Goal: Task Accomplishment & Management: Manage account settings

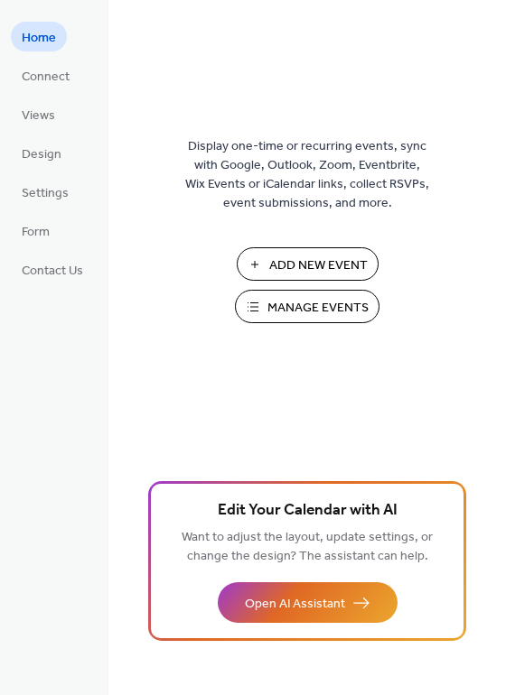
click at [287, 310] on span "Manage Events" at bounding box center [317, 308] width 101 height 19
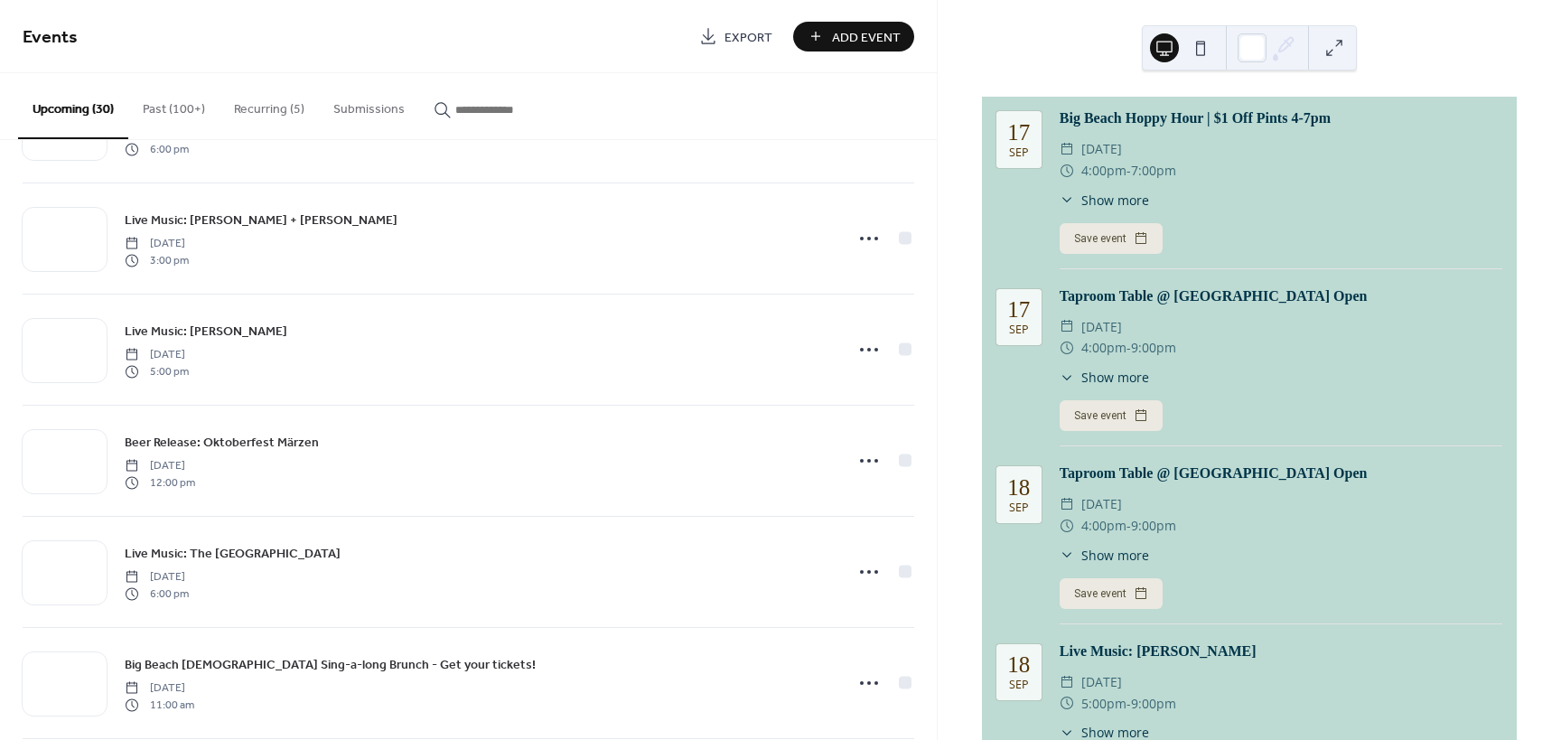
scroll to position [361, 0]
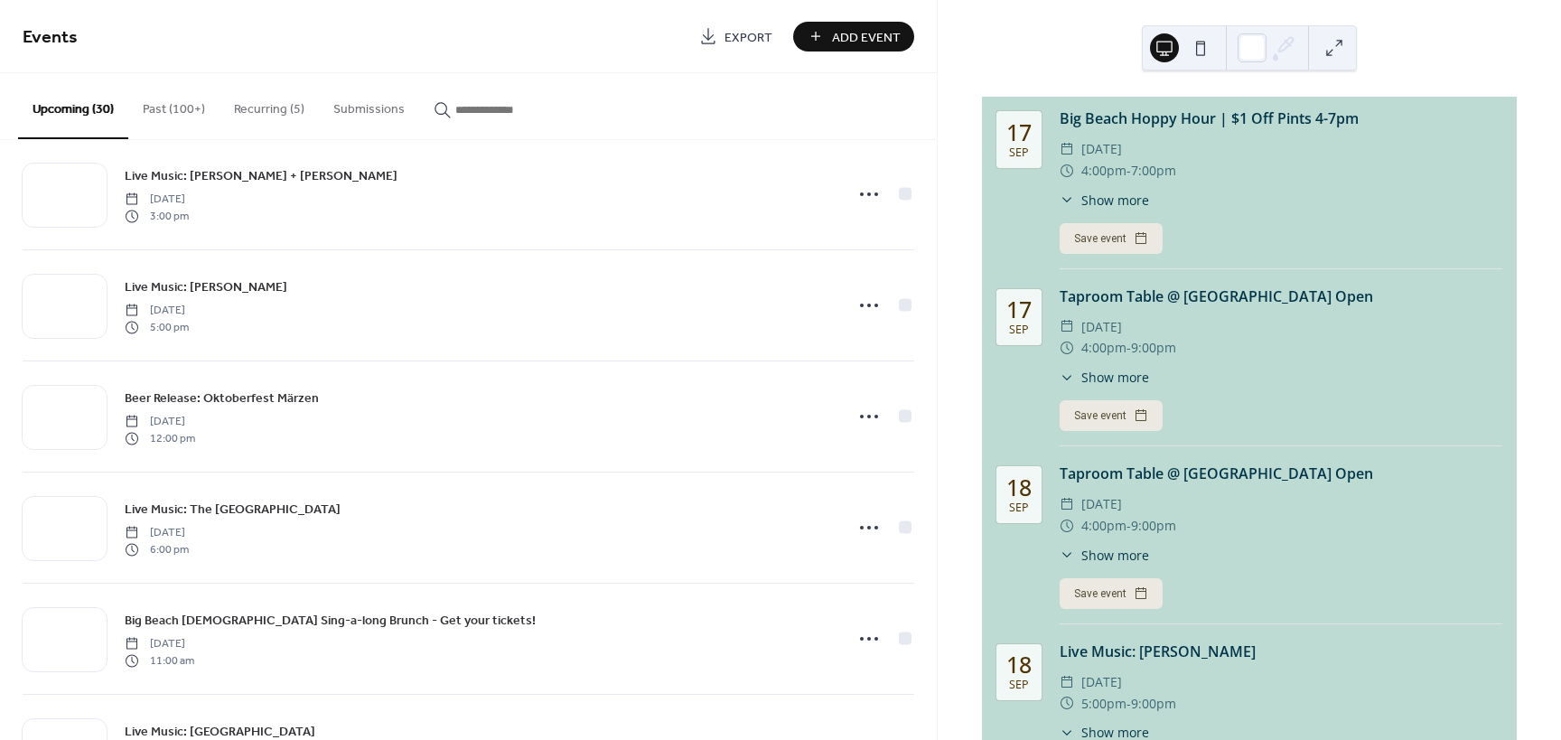
click at [863, 517] on icon at bounding box center [868, 527] width 29 height 29
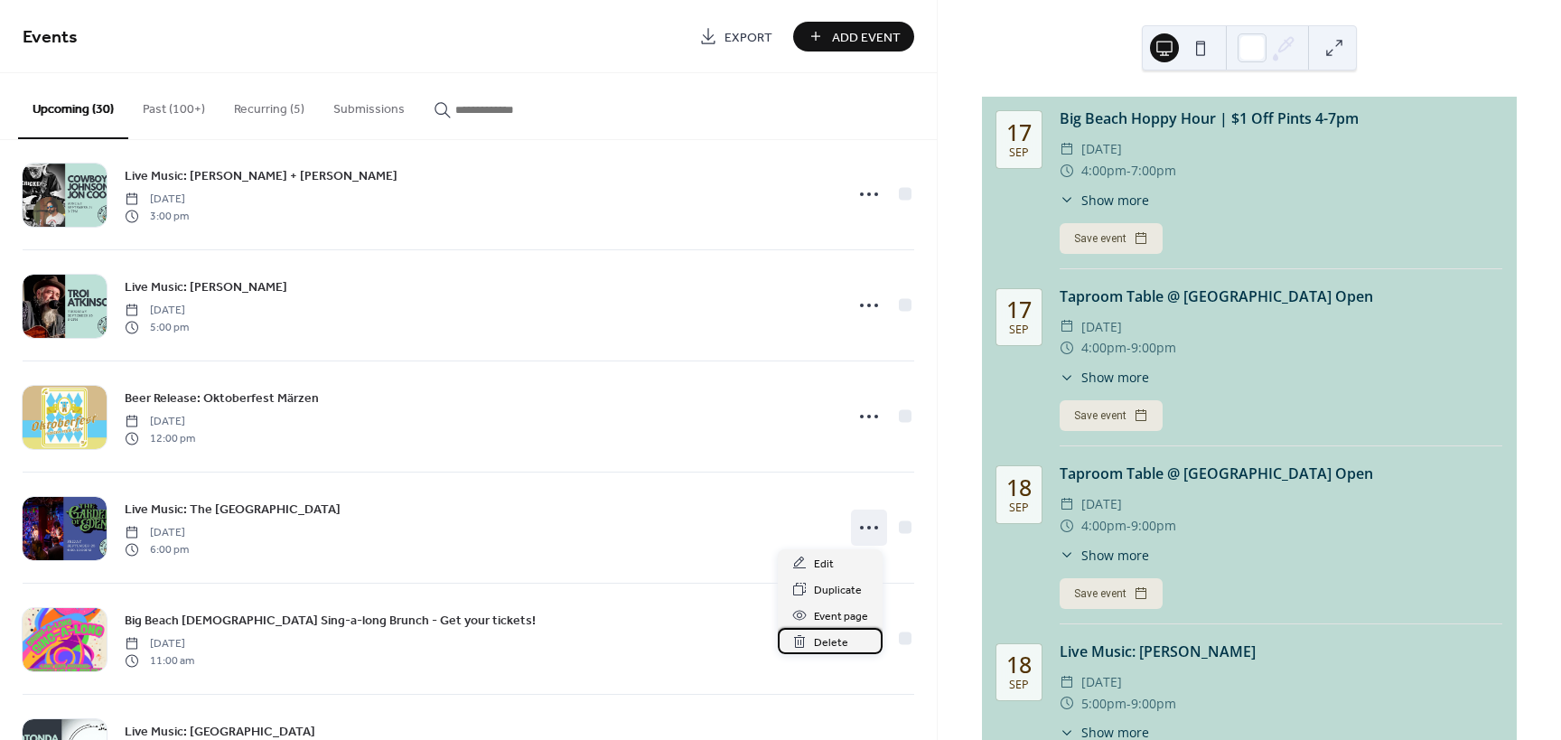
click at [837, 637] on span "Delete" at bounding box center [831, 642] width 34 height 19
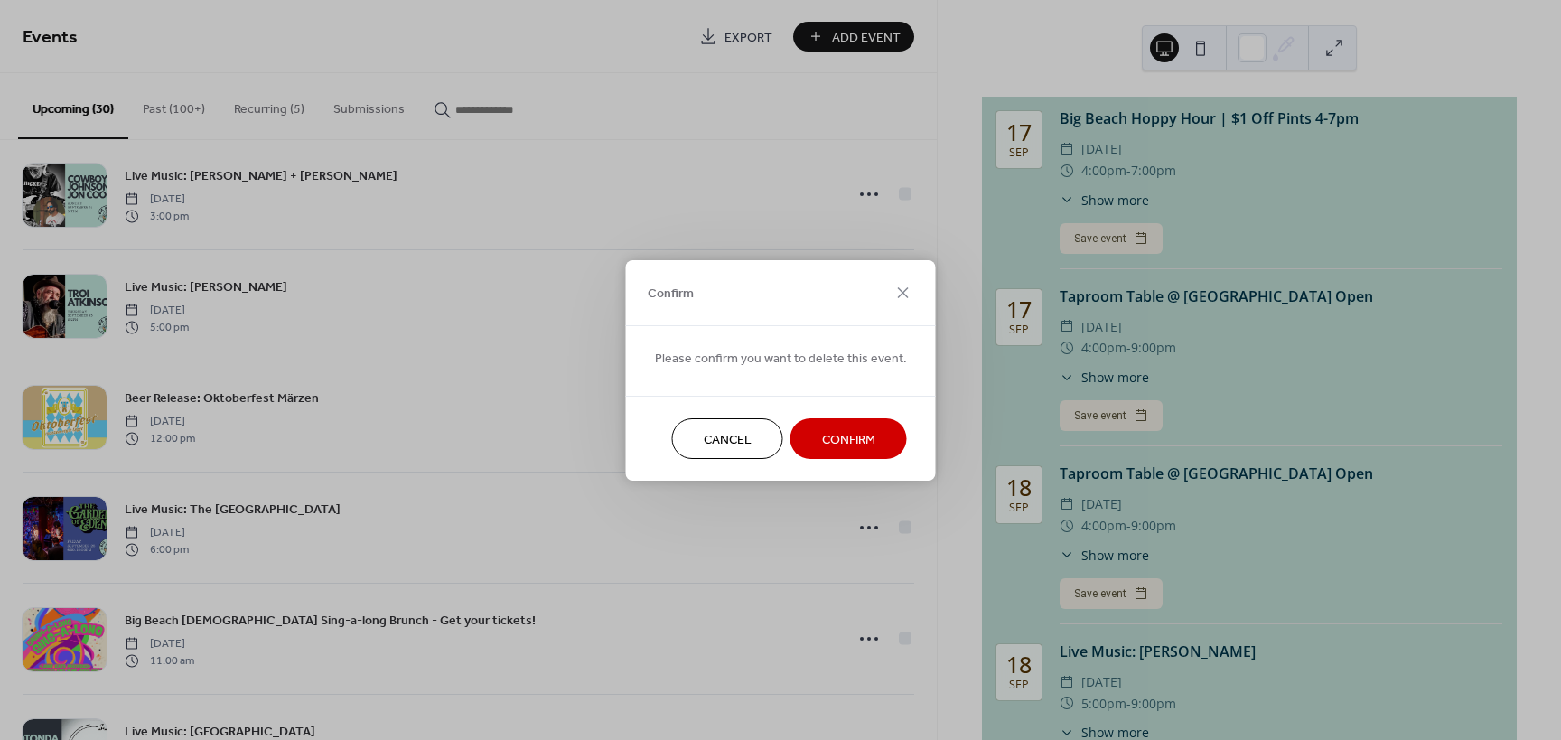
click at [834, 441] on span "Confirm" at bounding box center [848, 439] width 53 height 19
